Goal: Task Accomplishment & Management: Use online tool/utility

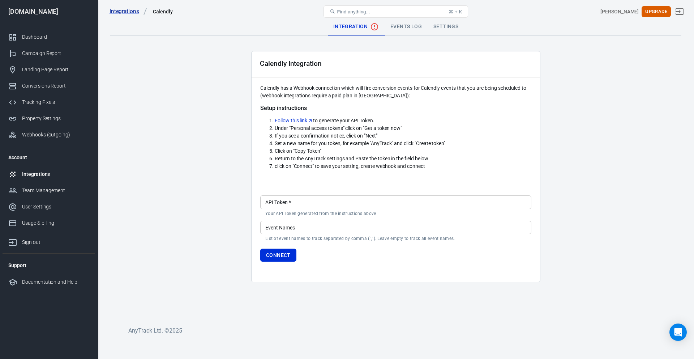
click at [291, 120] on link "Follow this link" at bounding box center [294, 121] width 38 height 8
click at [295, 201] on input "API Token   *" at bounding box center [395, 201] width 271 height 13
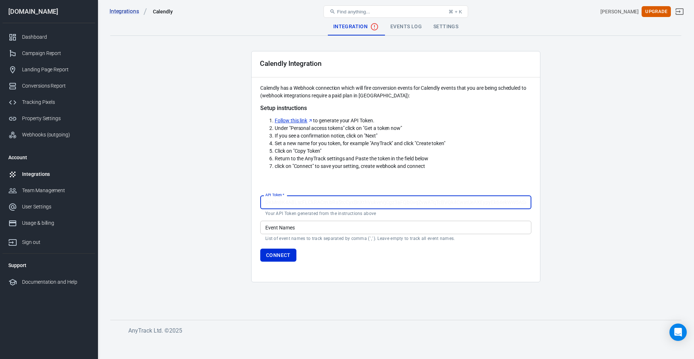
paste input "[SECURITY_DATA]"
type input "[SECURITY_DATA]"
click at [298, 224] on input "Event Names" at bounding box center [395, 226] width 271 height 13
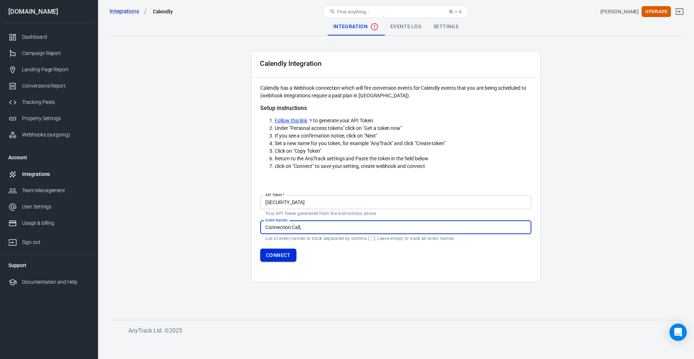
type input "Connection Call,"
click at [280, 255] on button "Connect" at bounding box center [278, 254] width 36 height 13
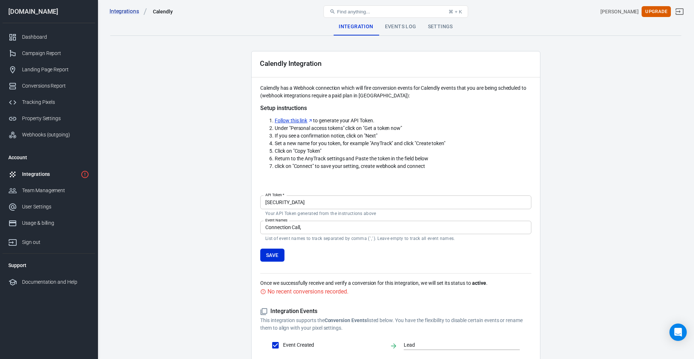
scroll to position [57, 0]
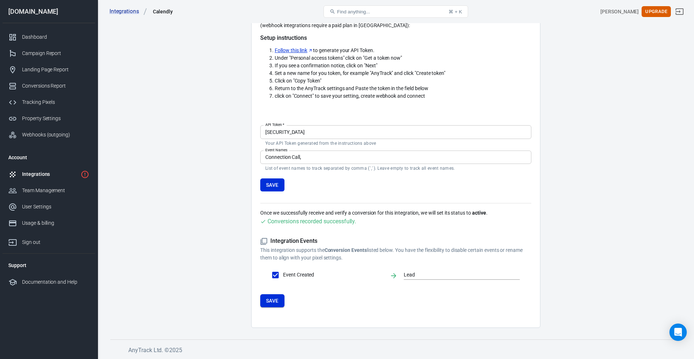
click at [277, 300] on button "Save" at bounding box center [272, 300] width 24 height 13
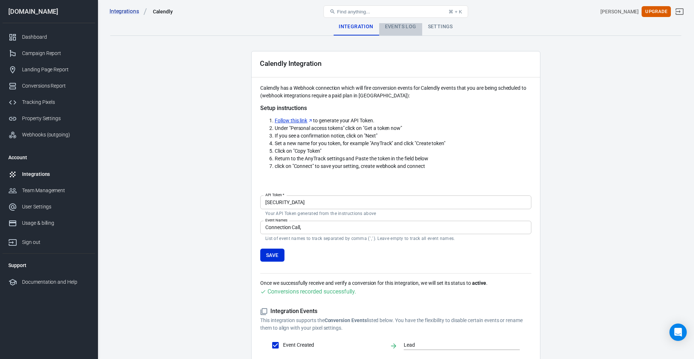
click at [401, 26] on div "Events Log" at bounding box center [400, 26] width 43 height 17
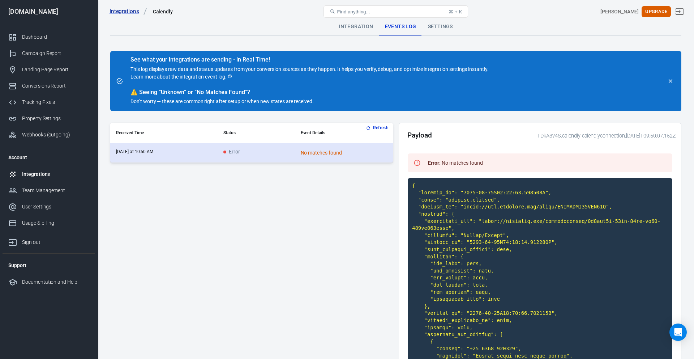
click at [321, 152] on div "No matches found" at bounding box center [344, 153] width 86 height 8
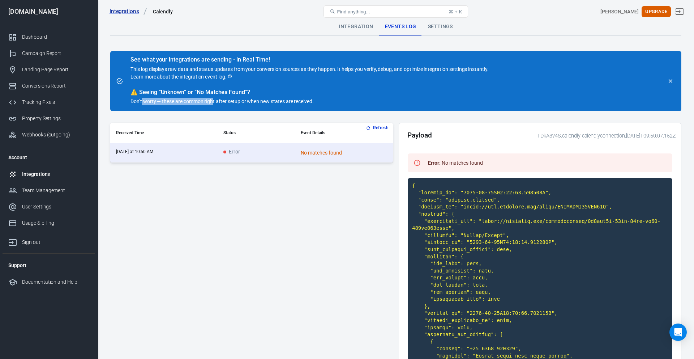
drag, startPoint x: 142, startPoint y: 102, endPoint x: 214, endPoint y: 102, distance: 72.3
click at [214, 102] on p "Don’t worry — these are common right after setup or when new states are receive…" at bounding box center [309, 102] width 358 height 8
click at [233, 102] on p "Don’t worry — these are common right after setup or when new states are receive…" at bounding box center [309, 102] width 358 height 8
click at [438, 30] on div "Settings" at bounding box center [440, 26] width 37 height 17
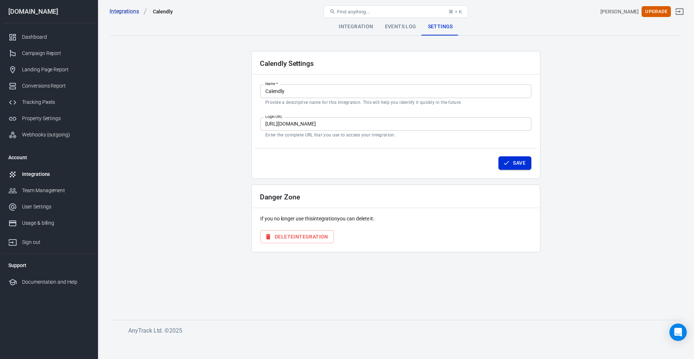
click at [517, 161] on button "Save" at bounding box center [514, 162] width 33 height 13
click at [42, 35] on div "Dashboard" at bounding box center [55, 37] width 67 height 8
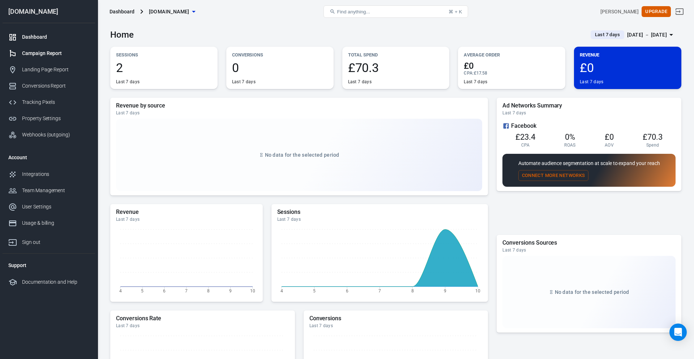
click at [42, 51] on div "Campaign Report" at bounding box center [55, 54] width 67 height 8
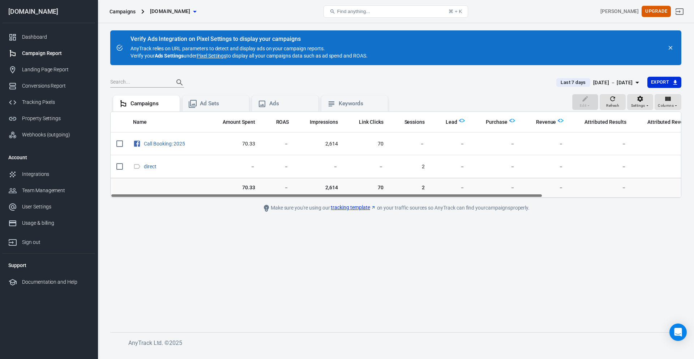
click at [558, 81] on span "Last 7 days" at bounding box center [573, 82] width 31 height 7
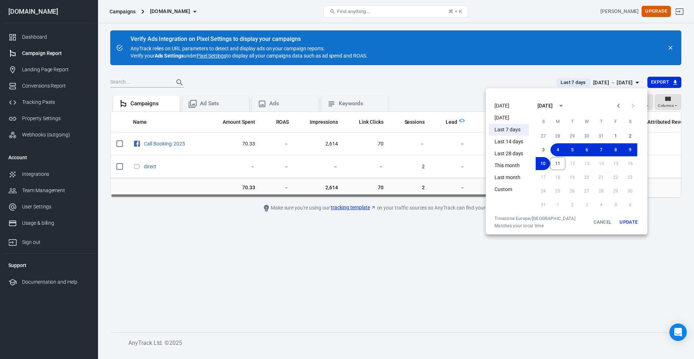
click at [519, 150] on li "Last 28 days" at bounding box center [509, 153] width 40 height 12
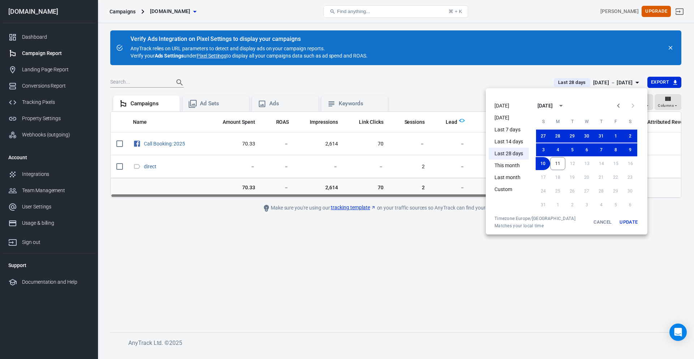
click at [629, 220] on button "Update" at bounding box center [628, 221] width 23 height 13
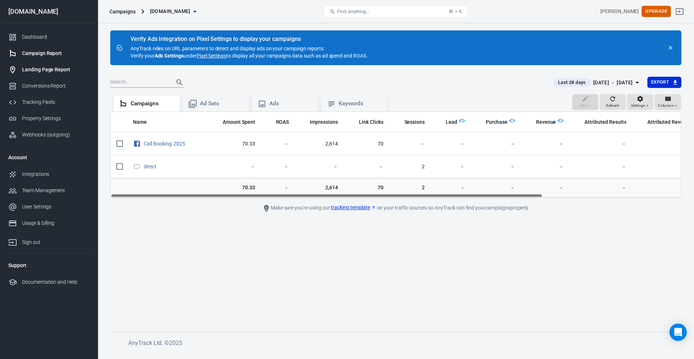
click at [48, 69] on div "Landing Page Report" at bounding box center [55, 70] width 67 height 8
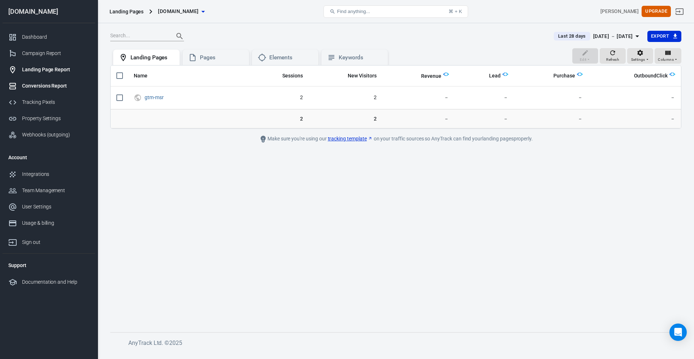
click at [49, 85] on div "Conversions Report" at bounding box center [55, 86] width 67 height 8
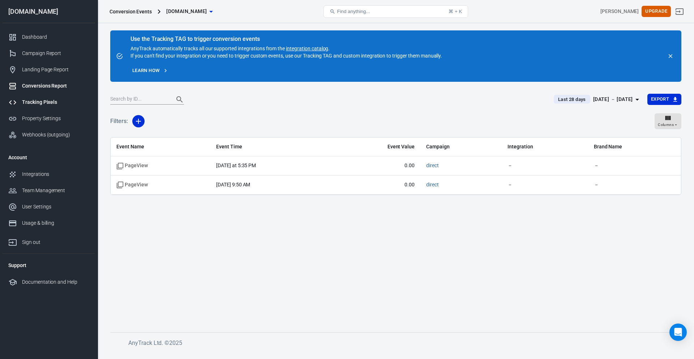
click at [44, 103] on div "Tracking Pixels" at bounding box center [55, 102] width 67 height 8
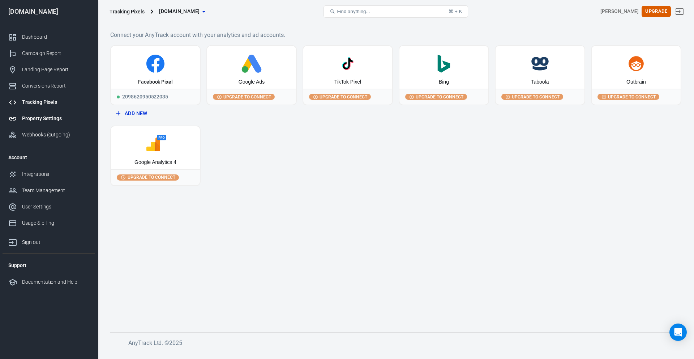
click at [44, 116] on div "Property Settings" at bounding box center [55, 119] width 67 height 8
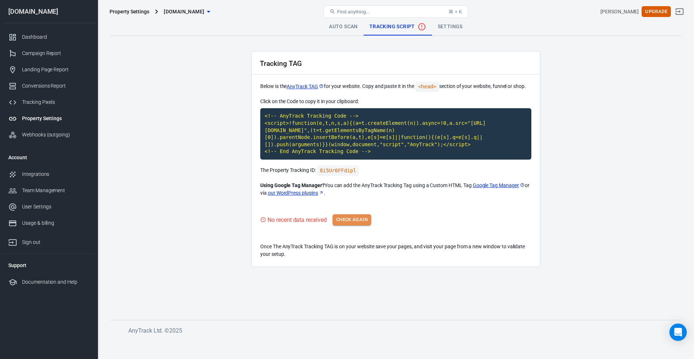
click at [354, 219] on button "Check Again" at bounding box center [352, 219] width 39 height 11
